Goal: Transaction & Acquisition: Book appointment/travel/reservation

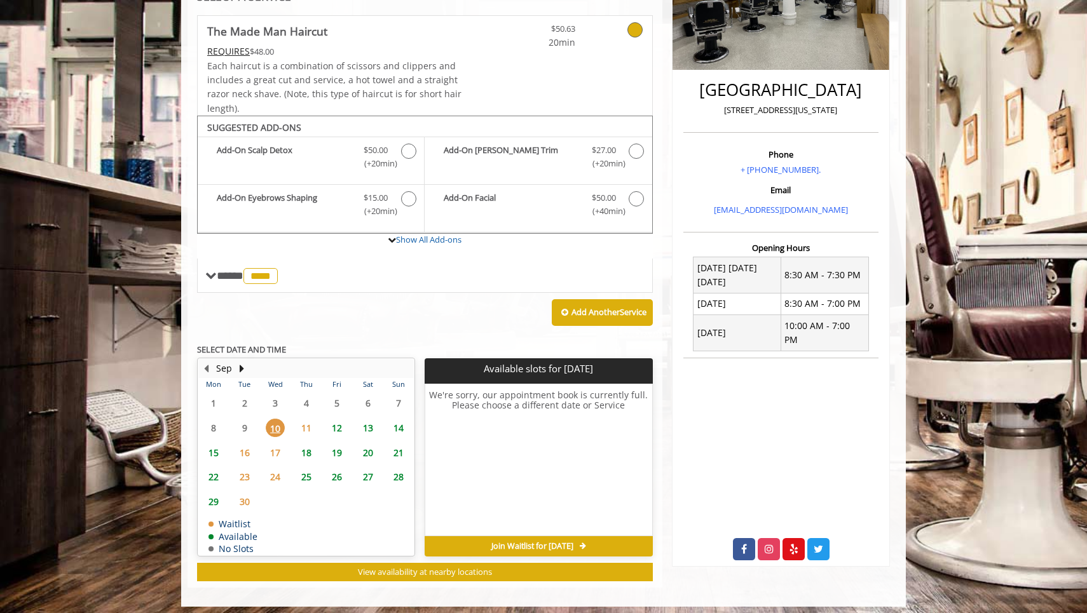
scroll to position [264, 0]
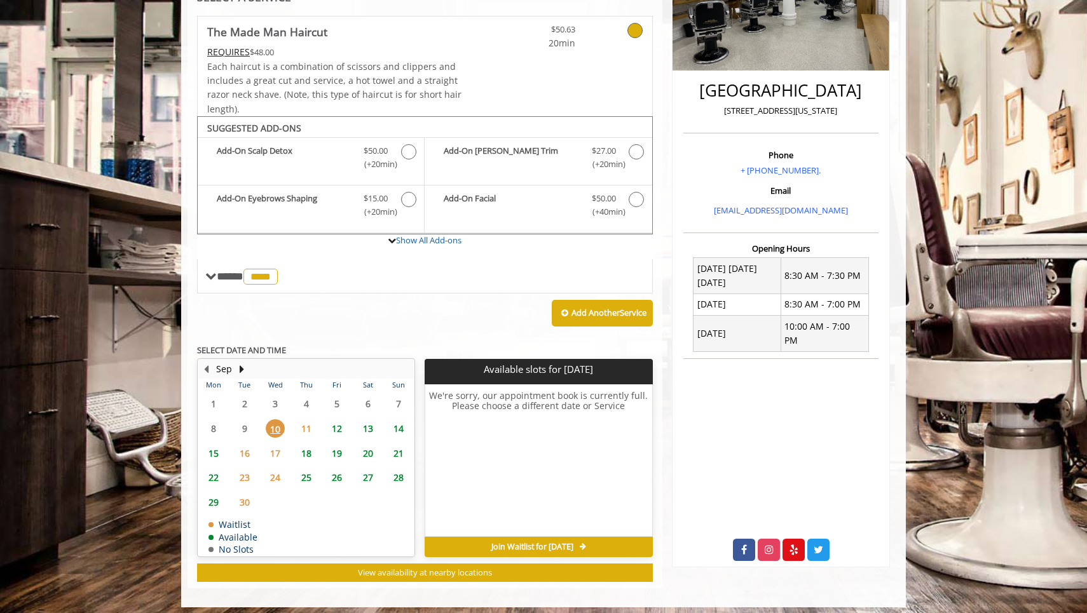
click at [301, 423] on span "11" at bounding box center [306, 429] width 19 height 18
click at [339, 428] on span "12" at bounding box center [336, 429] width 19 height 18
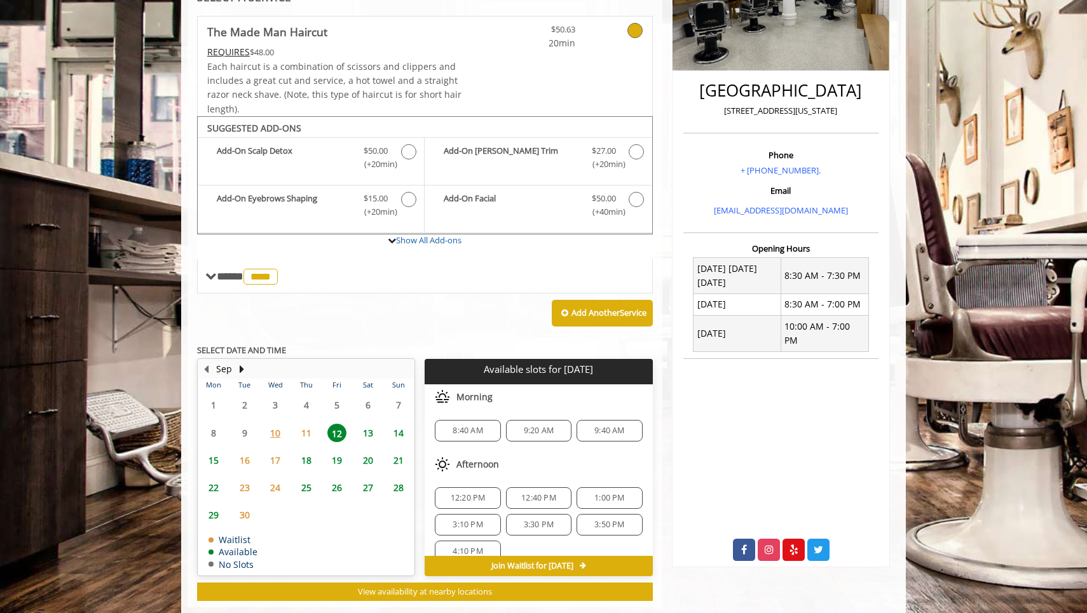
click at [373, 430] on span "13" at bounding box center [368, 433] width 19 height 18
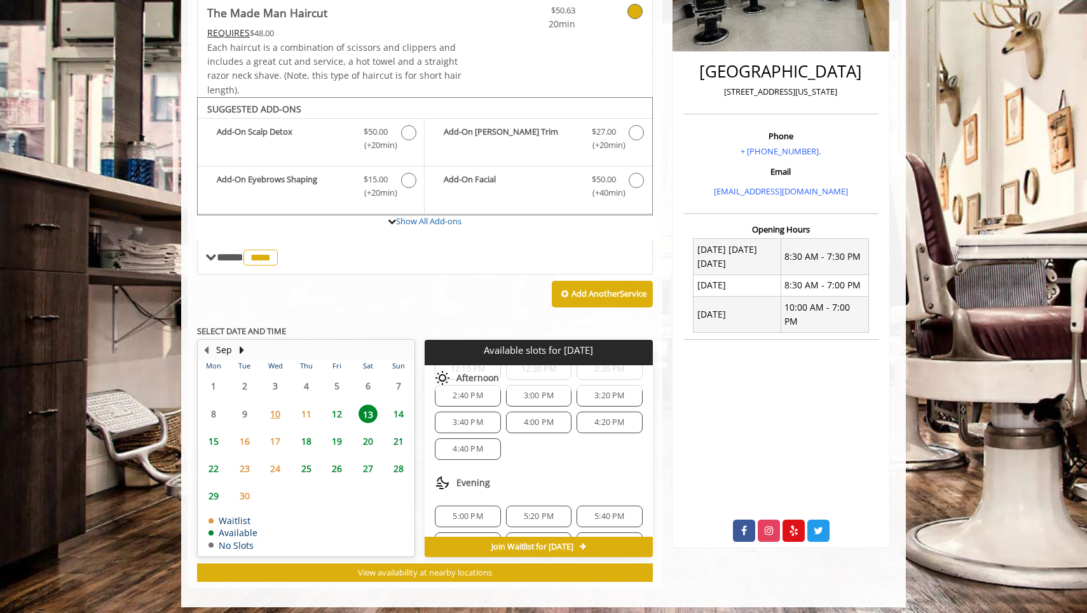
scroll to position [158, 0]
click at [524, 424] on span "4:00 PM" at bounding box center [539, 428] width 30 height 10
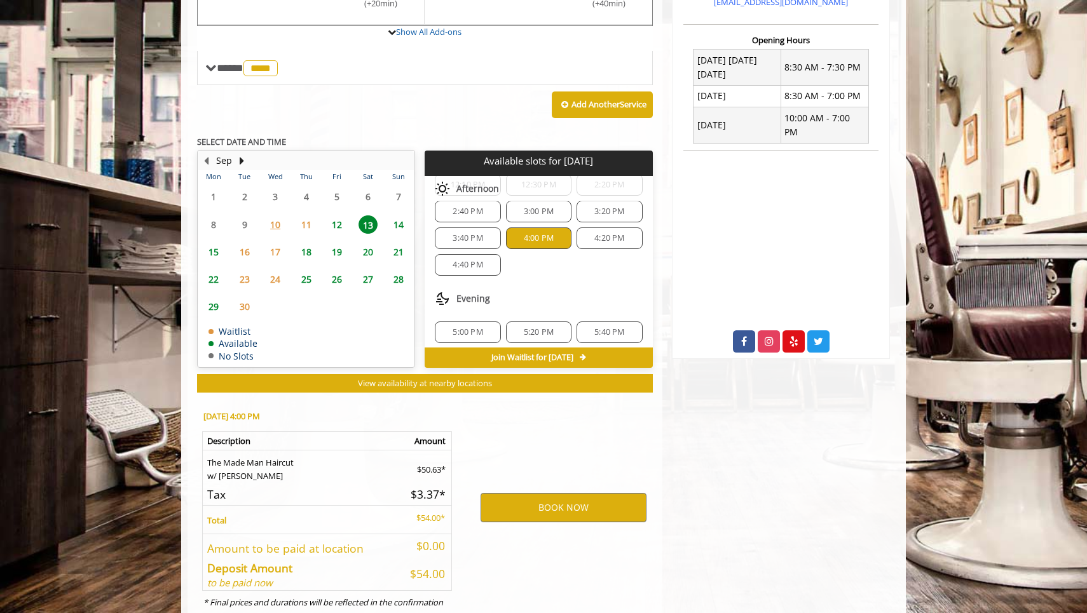
scroll to position [510, 0]
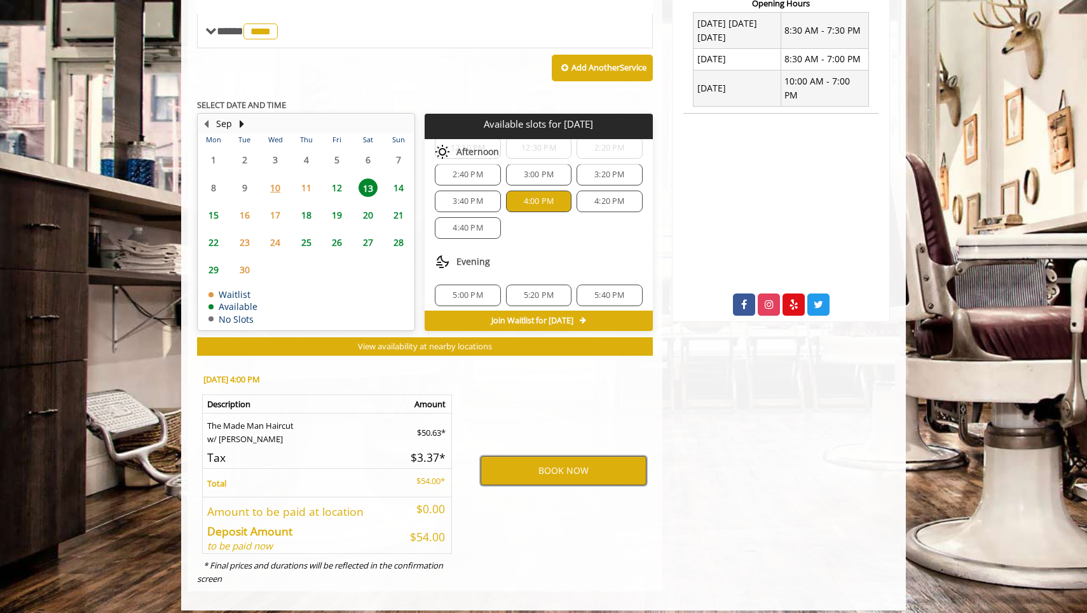
click at [514, 461] on button "BOOK NOW" at bounding box center [564, 470] width 166 height 29
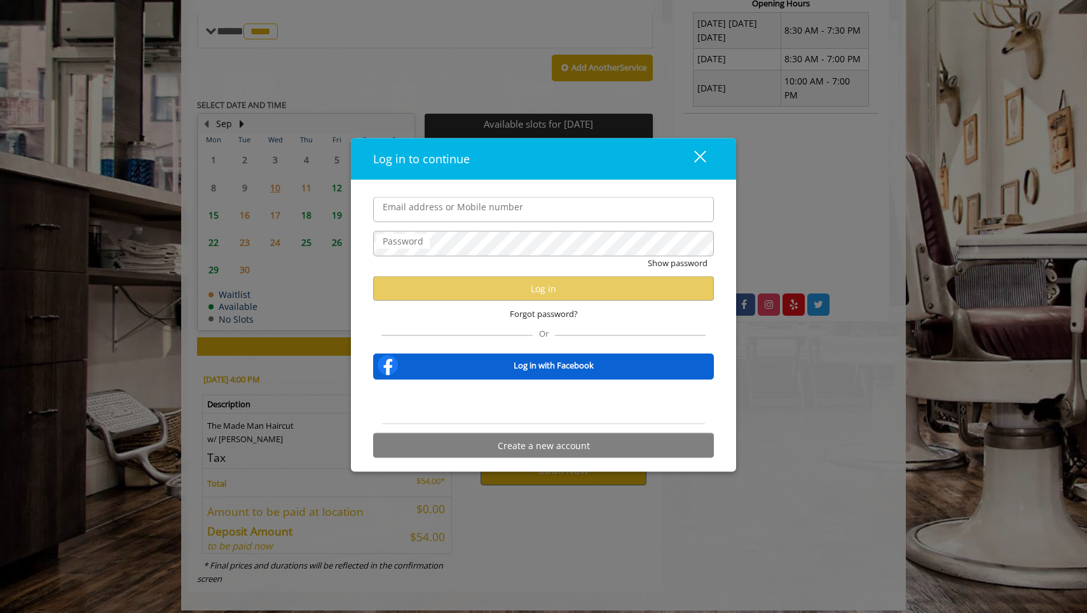
type input "*"
type input "**********"
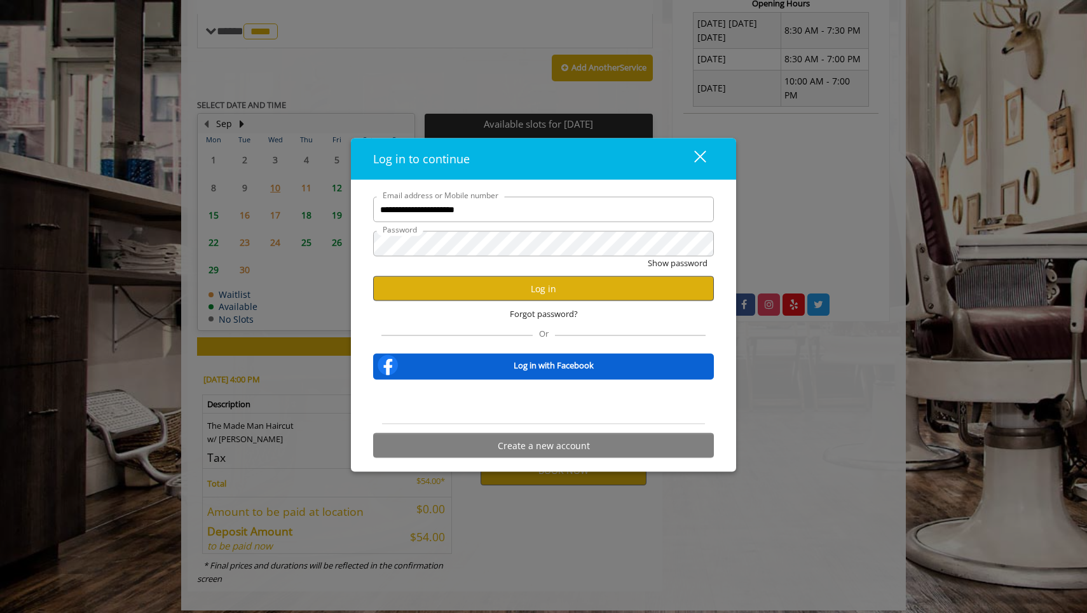
click at [528, 292] on button "Log in" at bounding box center [543, 289] width 341 height 25
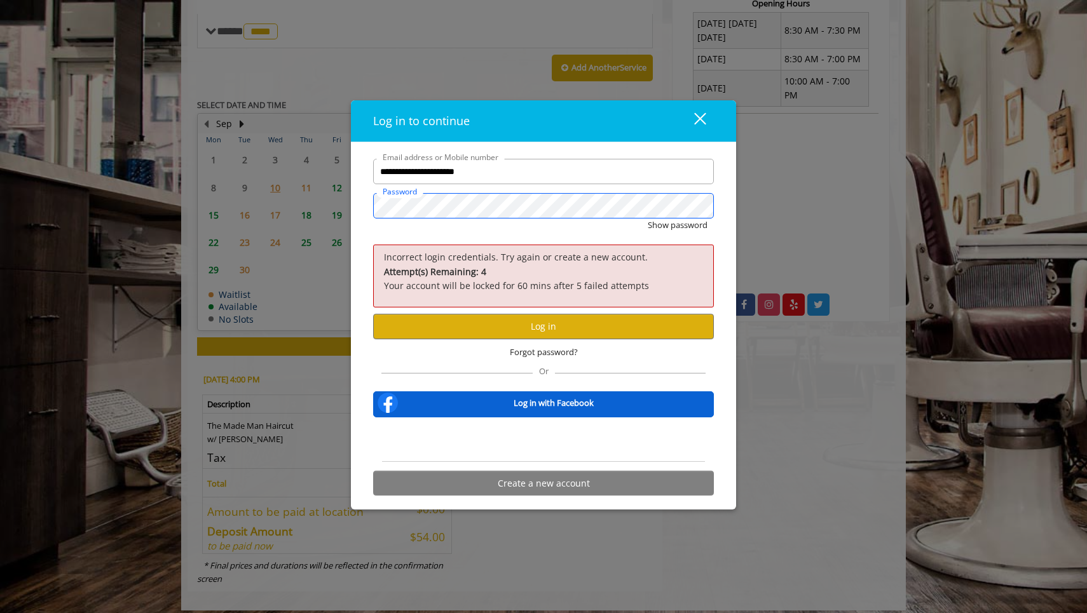
click at [677, 226] on button "Show password" at bounding box center [678, 225] width 60 height 13
click at [636, 323] on button "Log in" at bounding box center [543, 326] width 341 height 25
click at [531, 326] on button "Log in" at bounding box center [543, 326] width 341 height 25
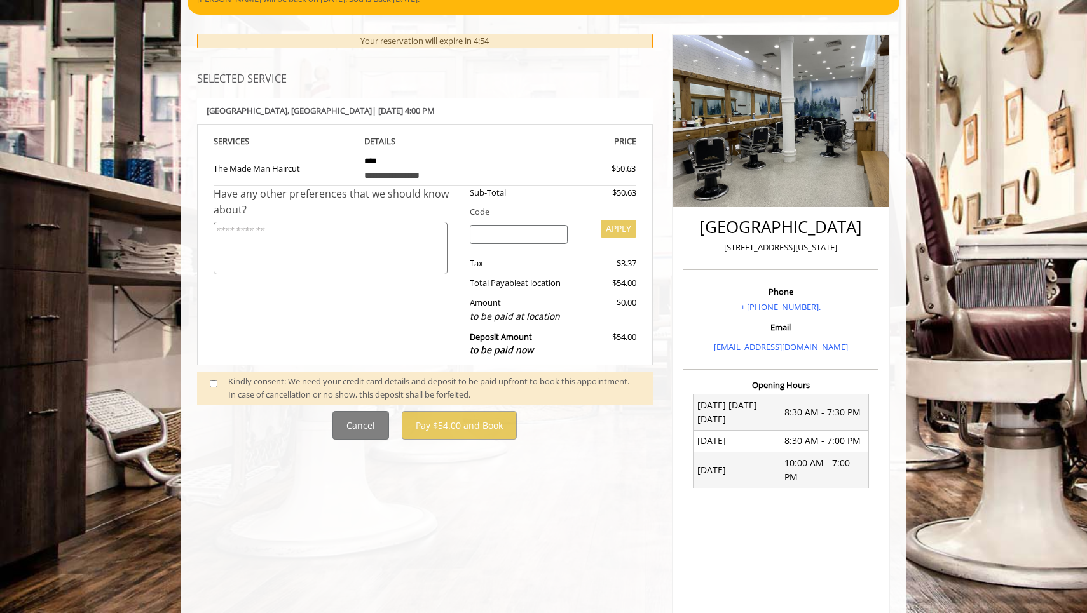
scroll to position [149, 0]
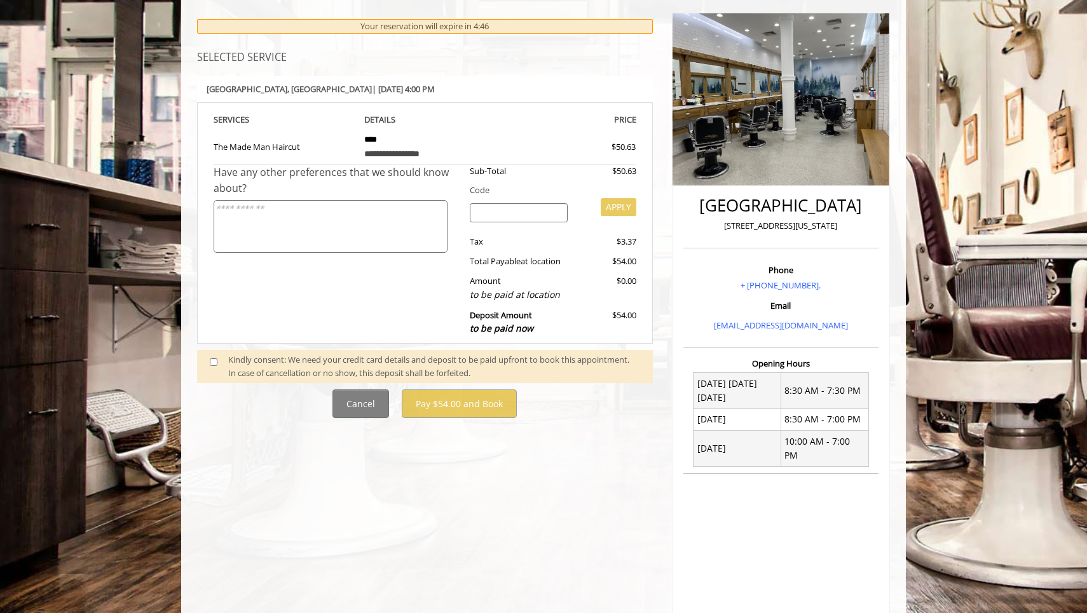
click at [226, 360] on span at bounding box center [219, 366] width 38 height 27
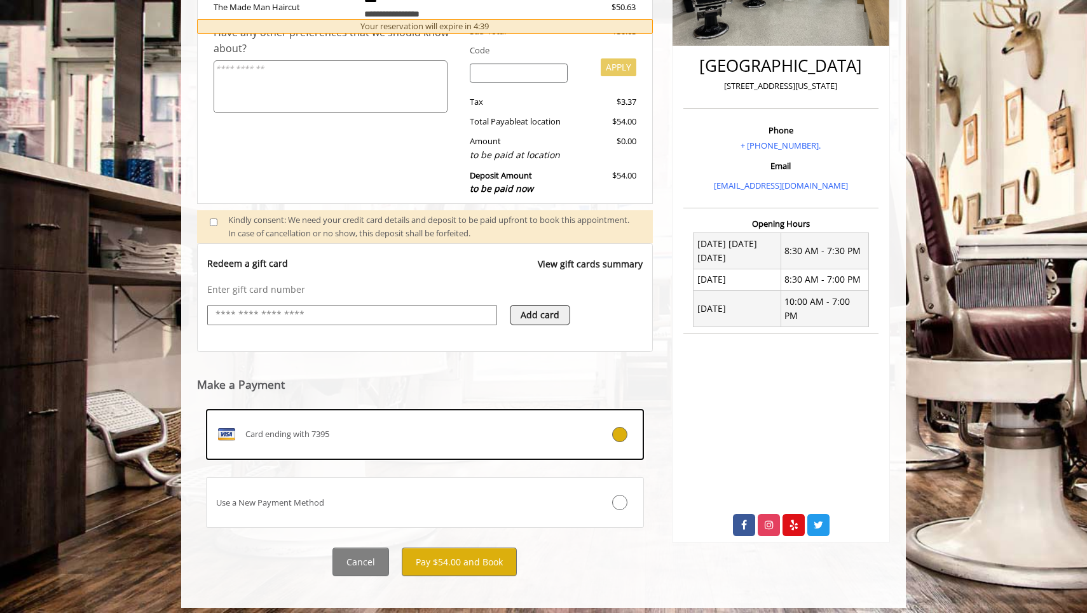
scroll to position [289, 0]
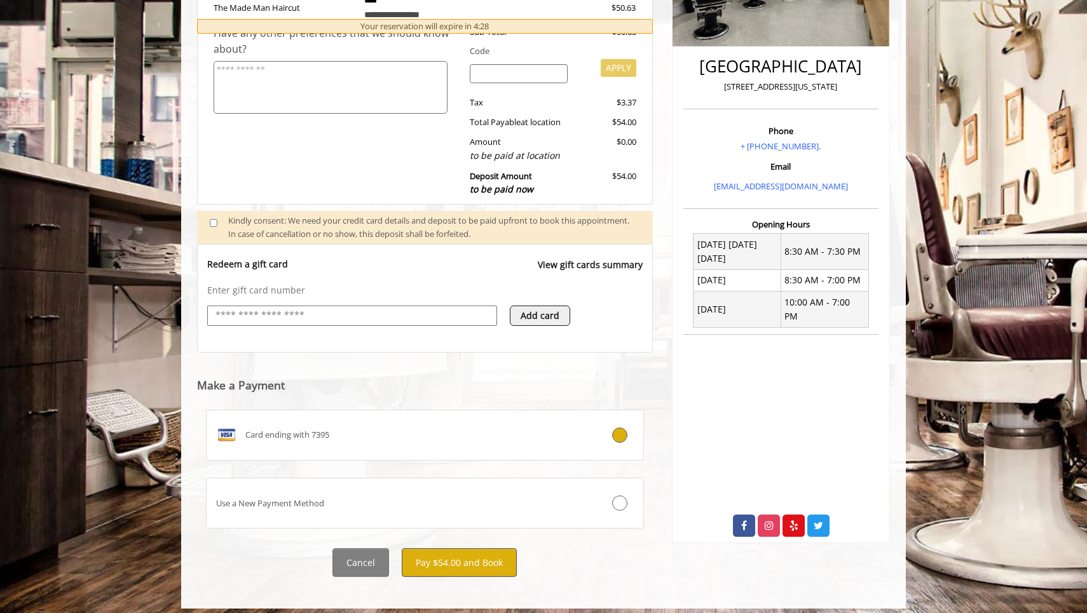
click at [469, 559] on button "Pay $54.00 and Book" at bounding box center [459, 563] width 115 height 29
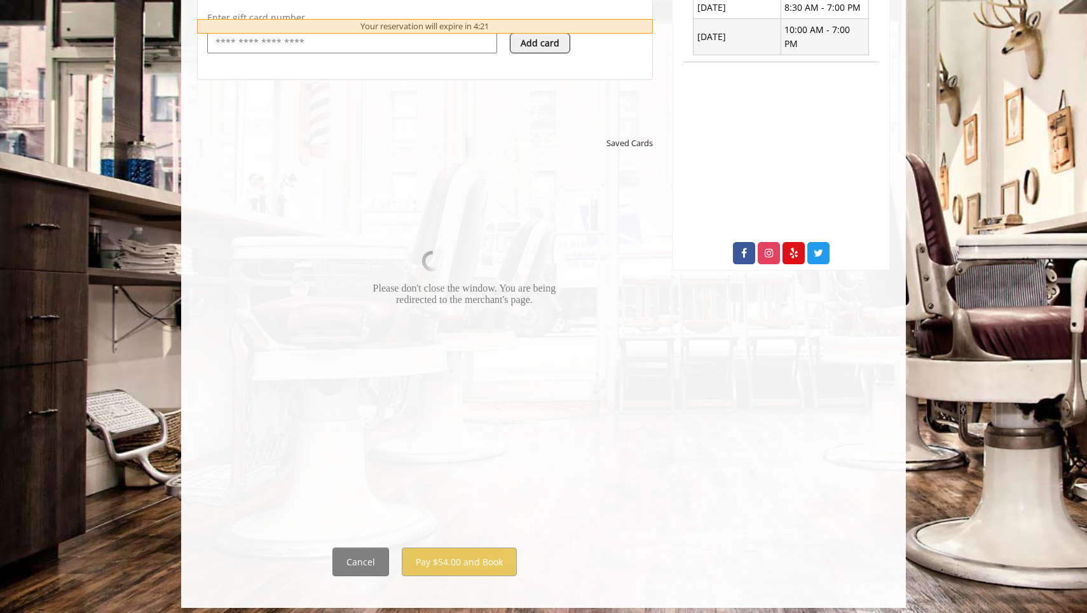
scroll to position [561, 0]
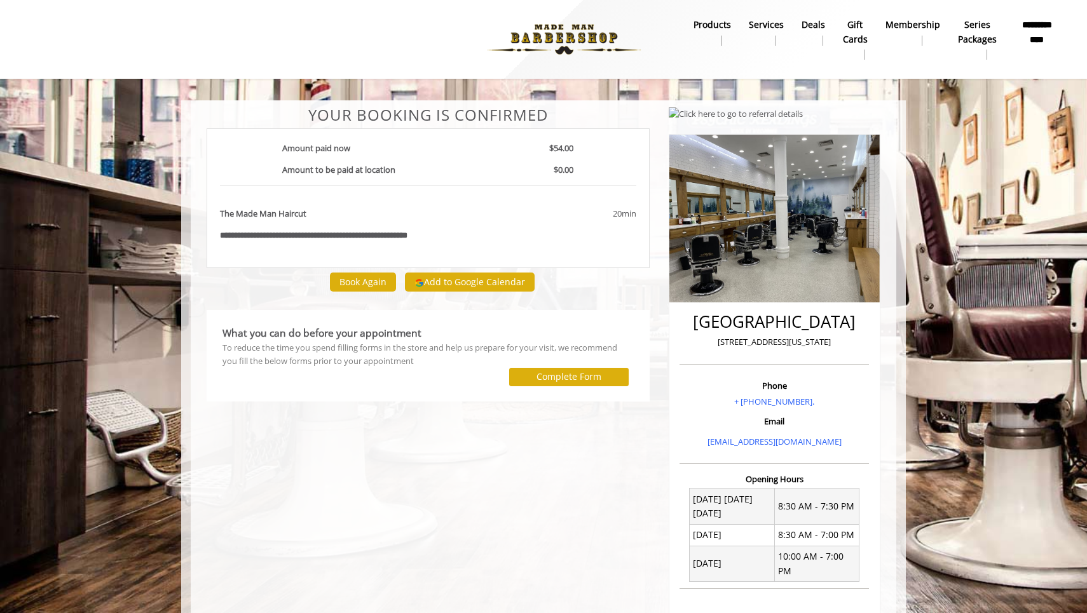
scroll to position [6, 0]
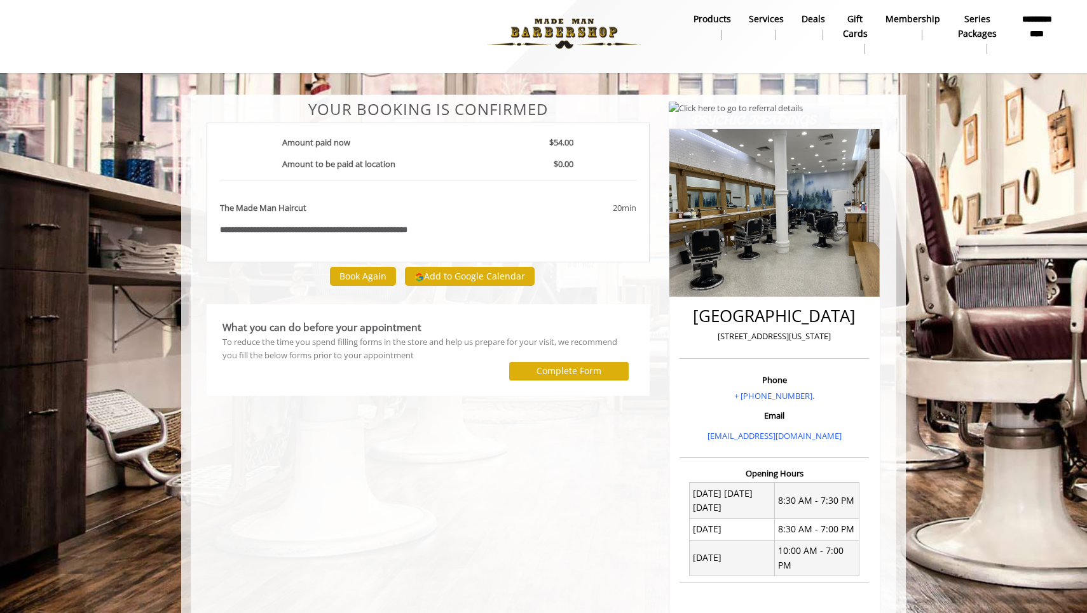
click at [935, 3] on nav "**********" at bounding box center [543, 34] width 1050 height 70
